Goal: Information Seeking & Learning: Learn about a topic

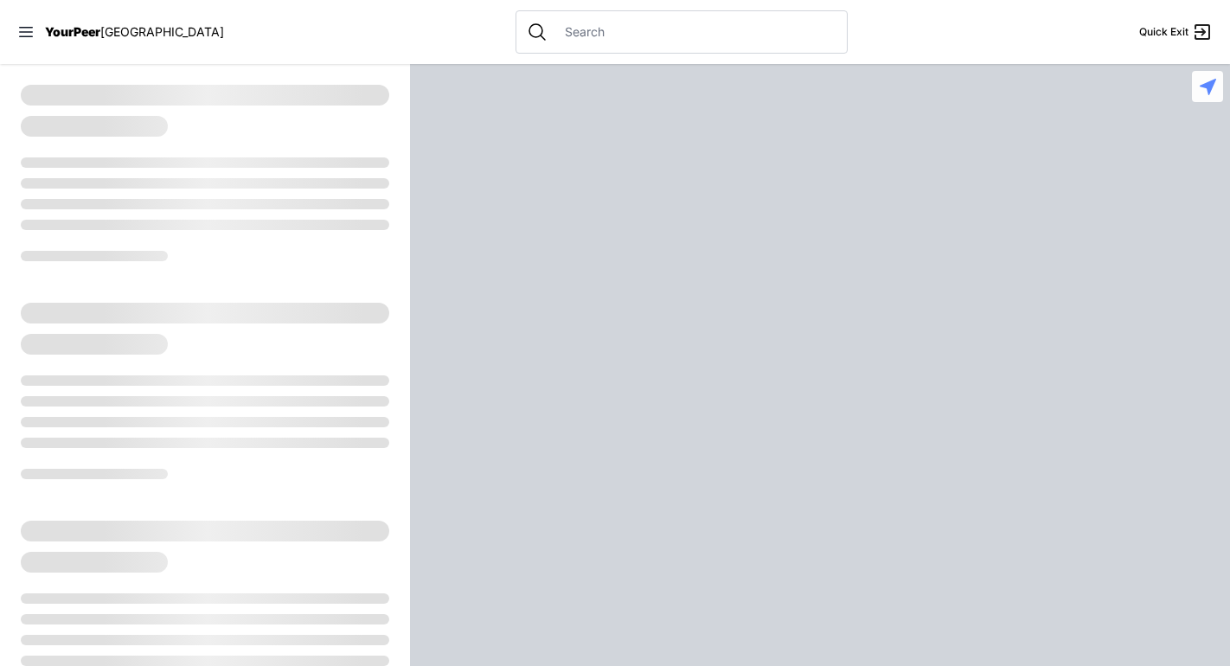
select select "recentlyUpdated"
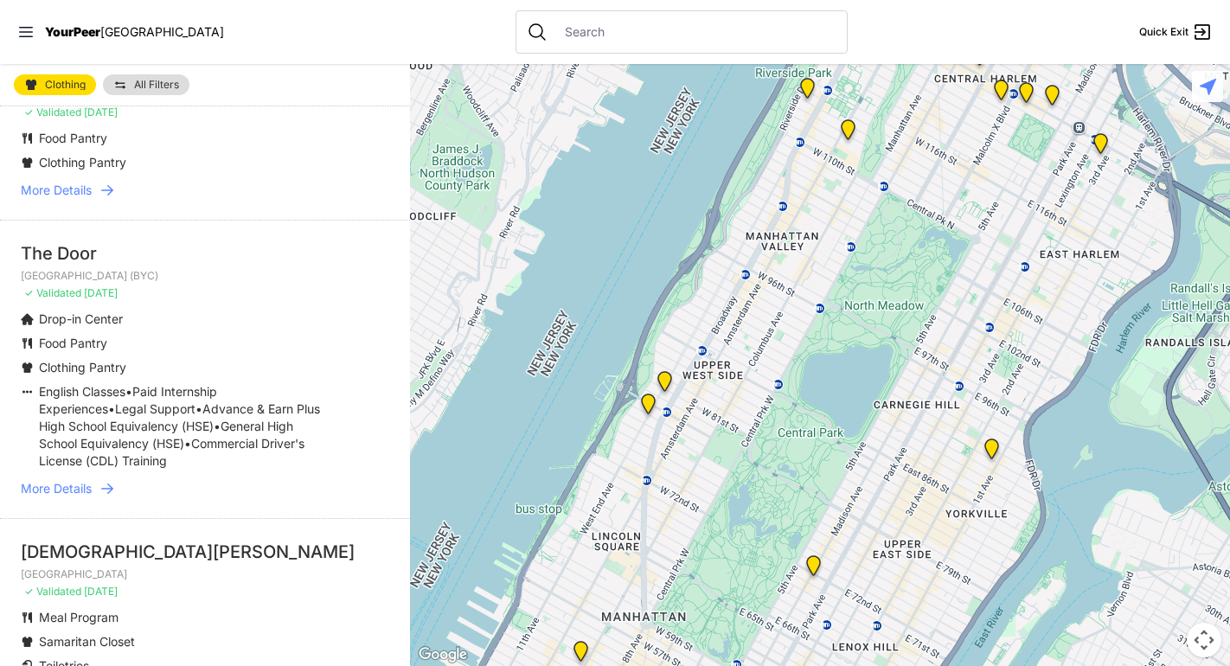
scroll to position [692, 0]
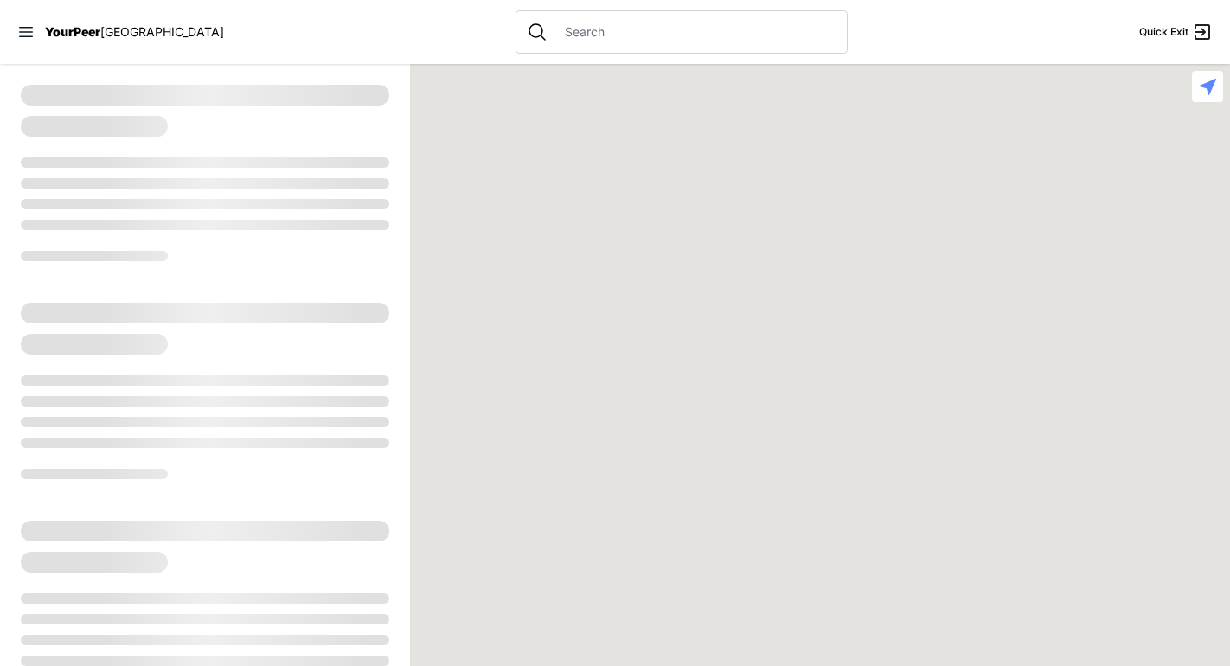
select select "recentlyUpdated"
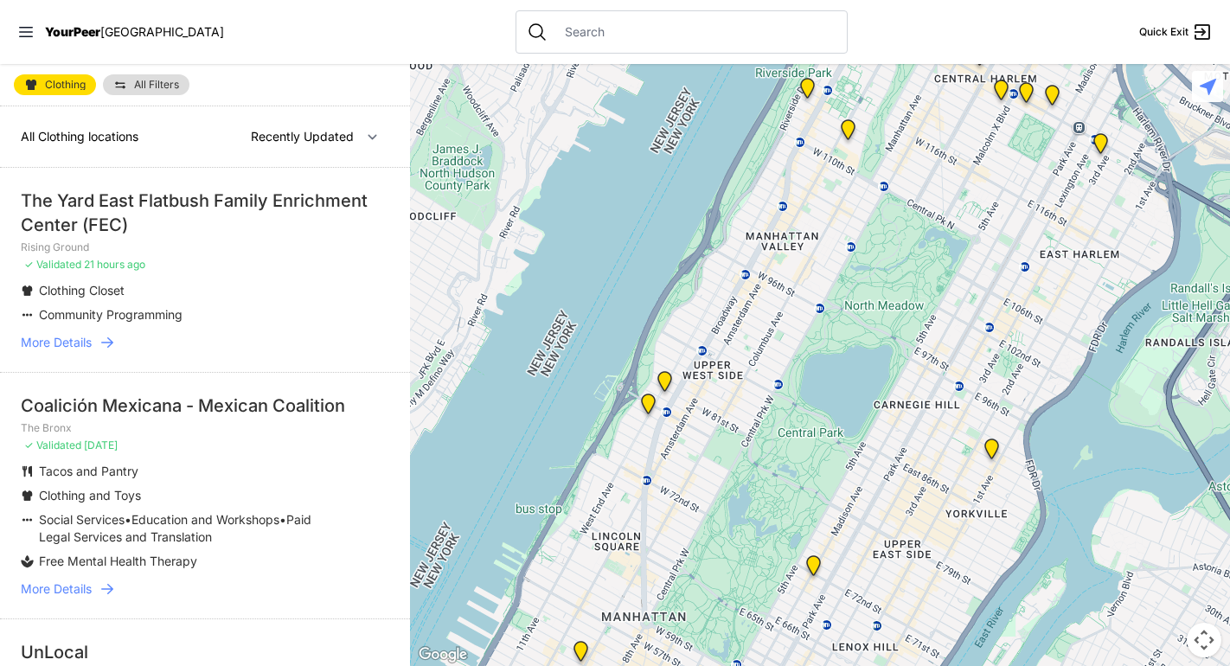
click at [10, 372] on li "Coalición Mexicana - Mexican Coalition The Bronx ✓ Validated 2 days ago Tacos a…" at bounding box center [205, 495] width 410 height 247
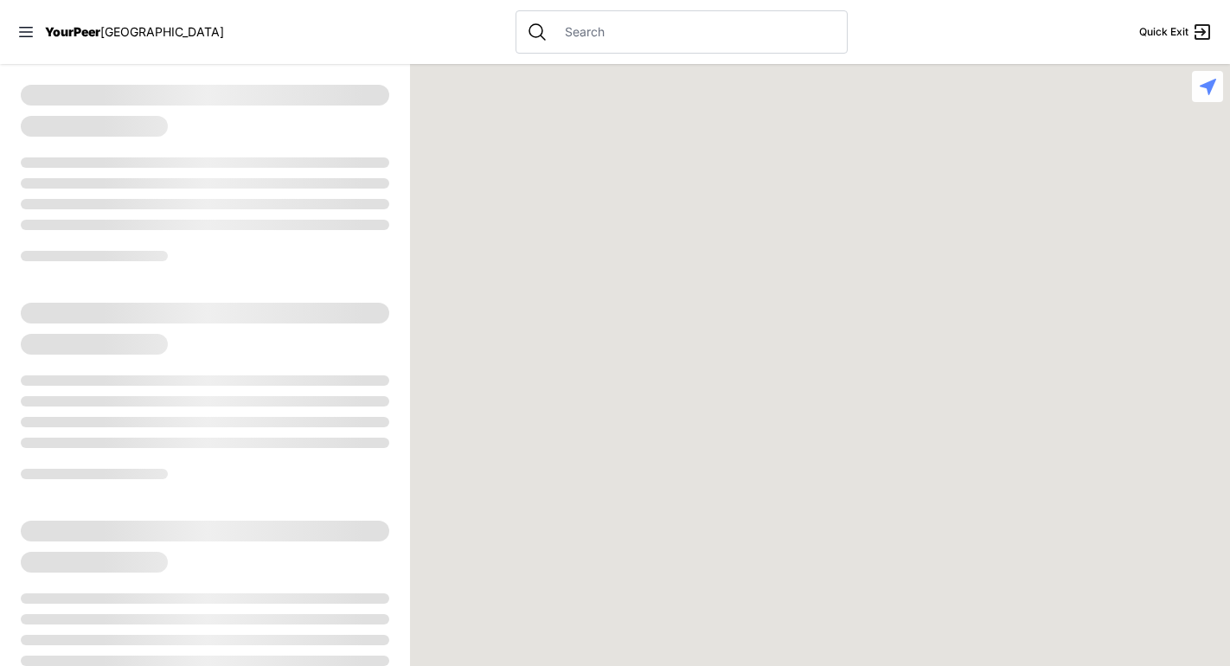
select select "recentlyUpdated"
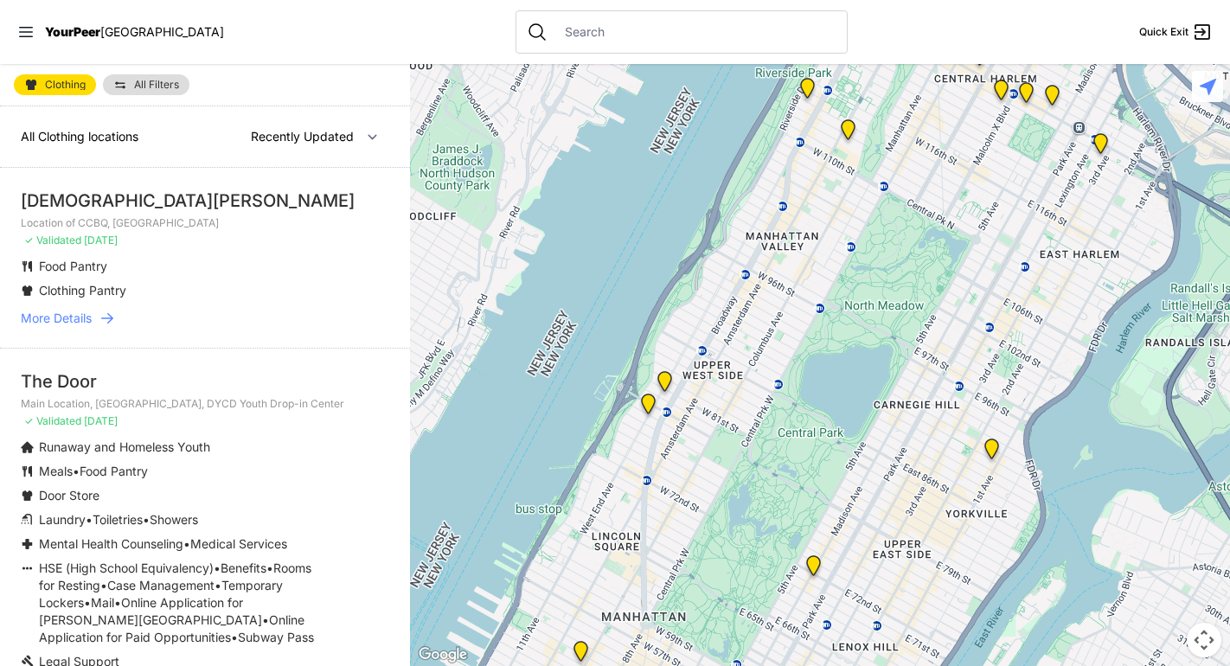
click at [318, 509] on ul "Runaway and Homeless Youth Meals • Food Pantry Door Store Laundry • Toiletries …" at bounding box center [205, 555] width 369 height 232
